Goal: Navigation & Orientation: Find specific page/section

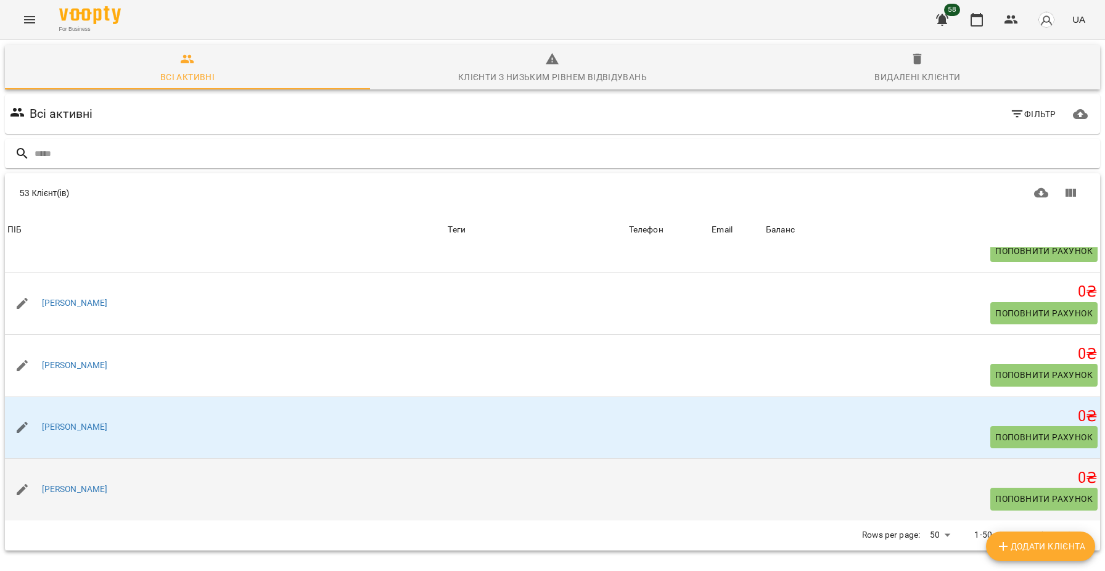
scroll to position [54, 0]
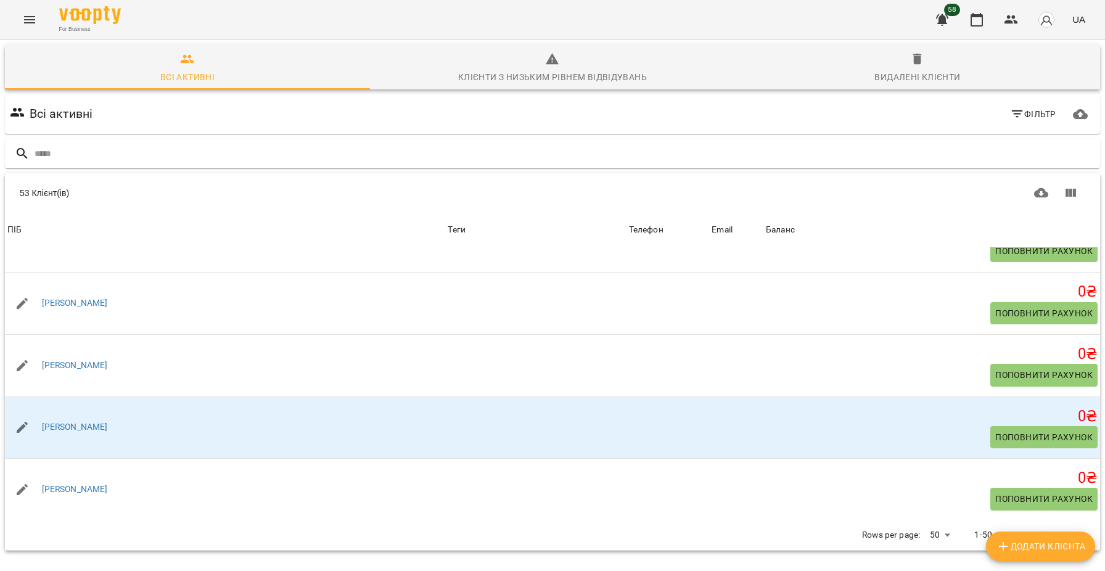
click at [1073, 532] on icon "Next Page" at bounding box center [1071, 535] width 4 height 7
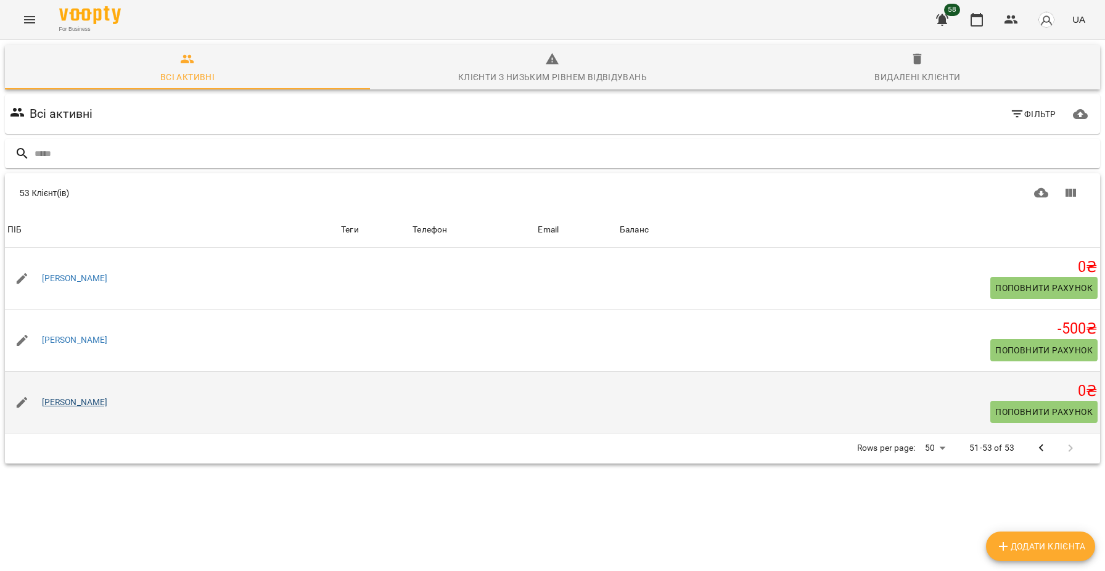
click at [72, 397] on link "[PERSON_NAME]" at bounding box center [75, 403] width 66 height 12
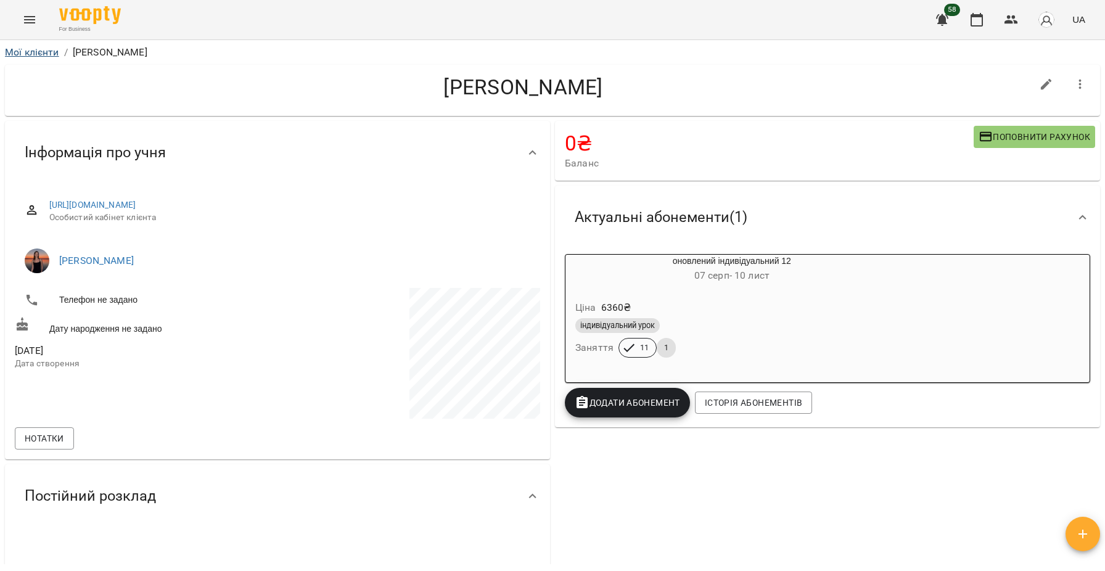
click at [26, 52] on link "Мої клієнти" at bounding box center [32, 52] width 54 height 12
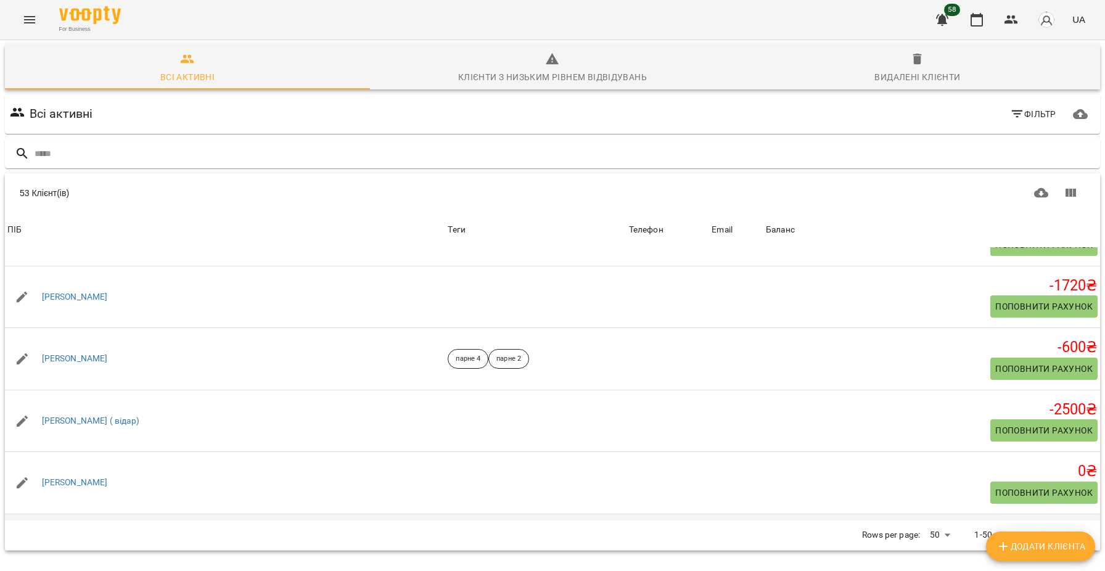
scroll to position [2842, 0]
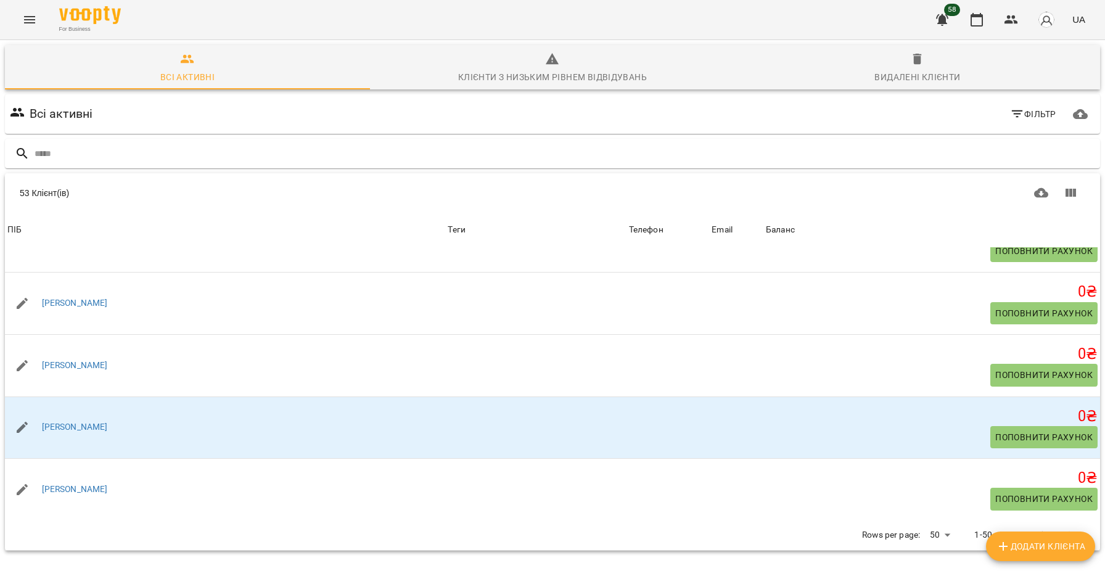
click at [1077, 526] on button "Next Page" at bounding box center [1071, 536] width 30 height 30
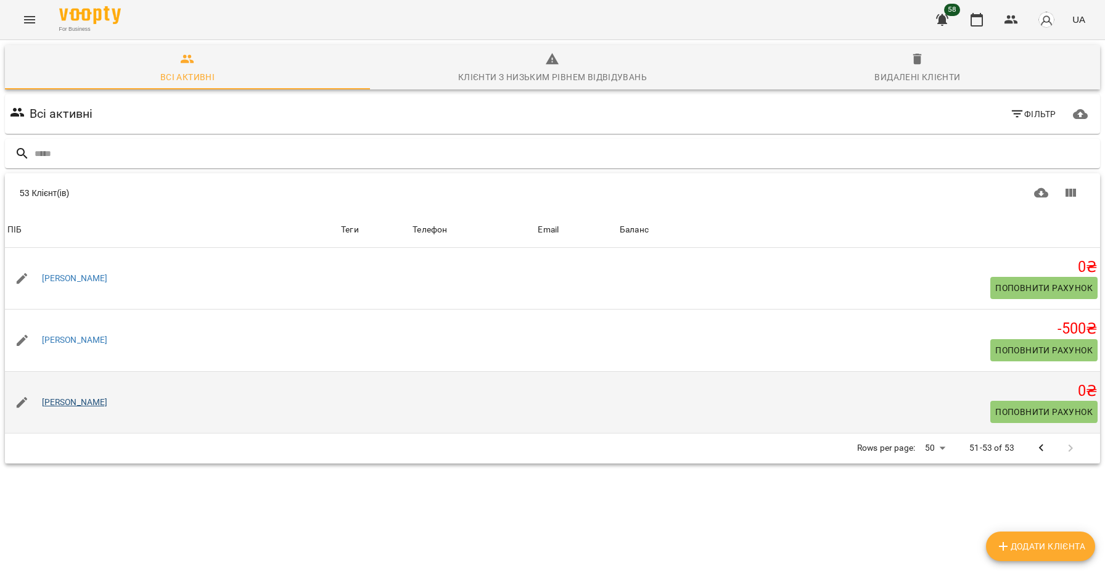
click at [52, 400] on link "[PERSON_NAME]" at bounding box center [75, 403] width 66 height 12
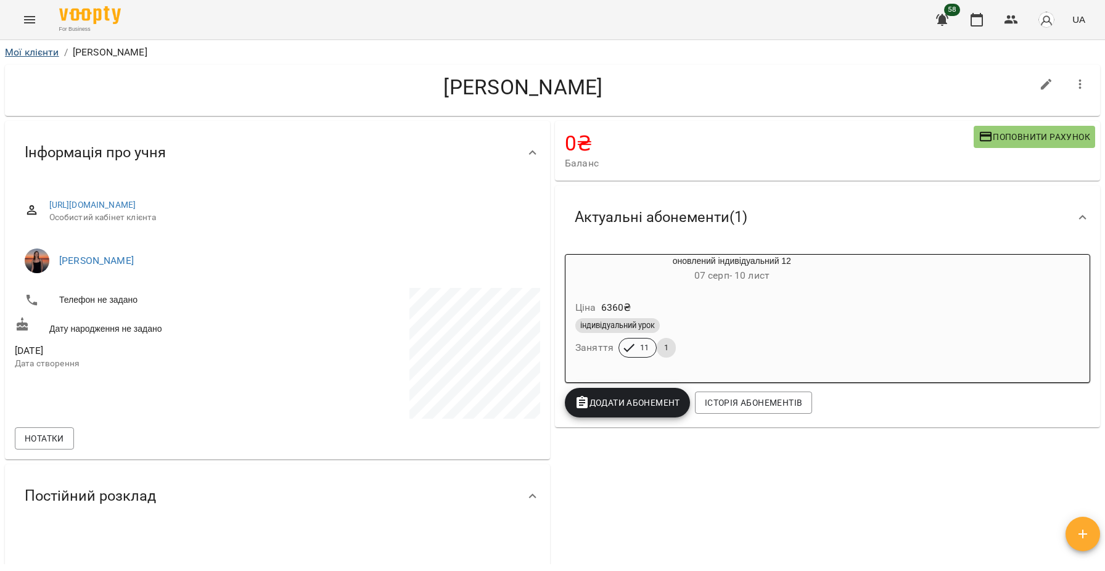
click at [16, 48] on link "Мої клієнти" at bounding box center [32, 52] width 54 height 12
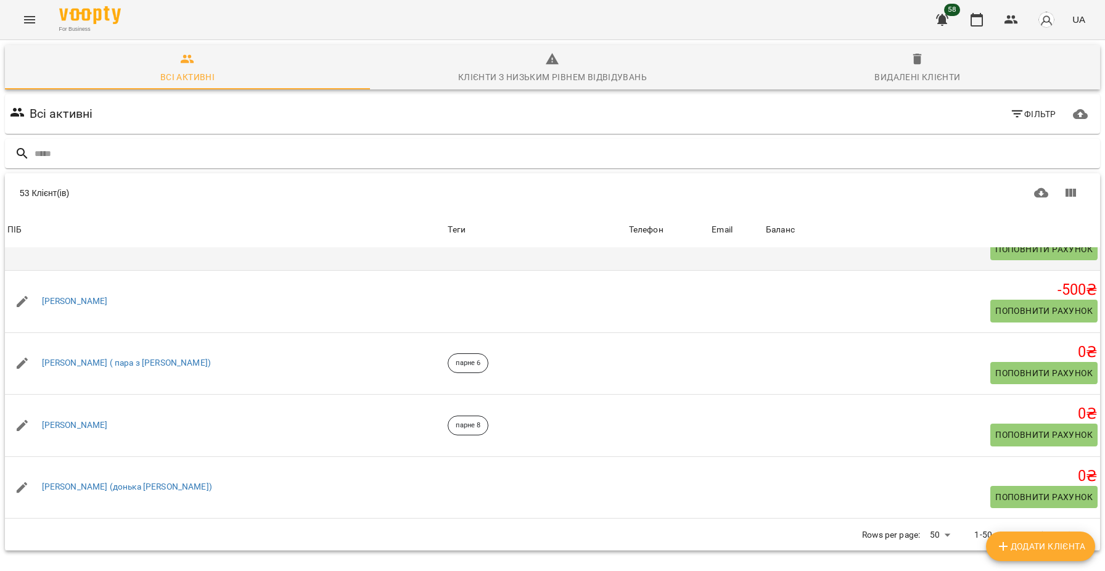
scroll to position [847, 0]
